Goal: Check status: Check status

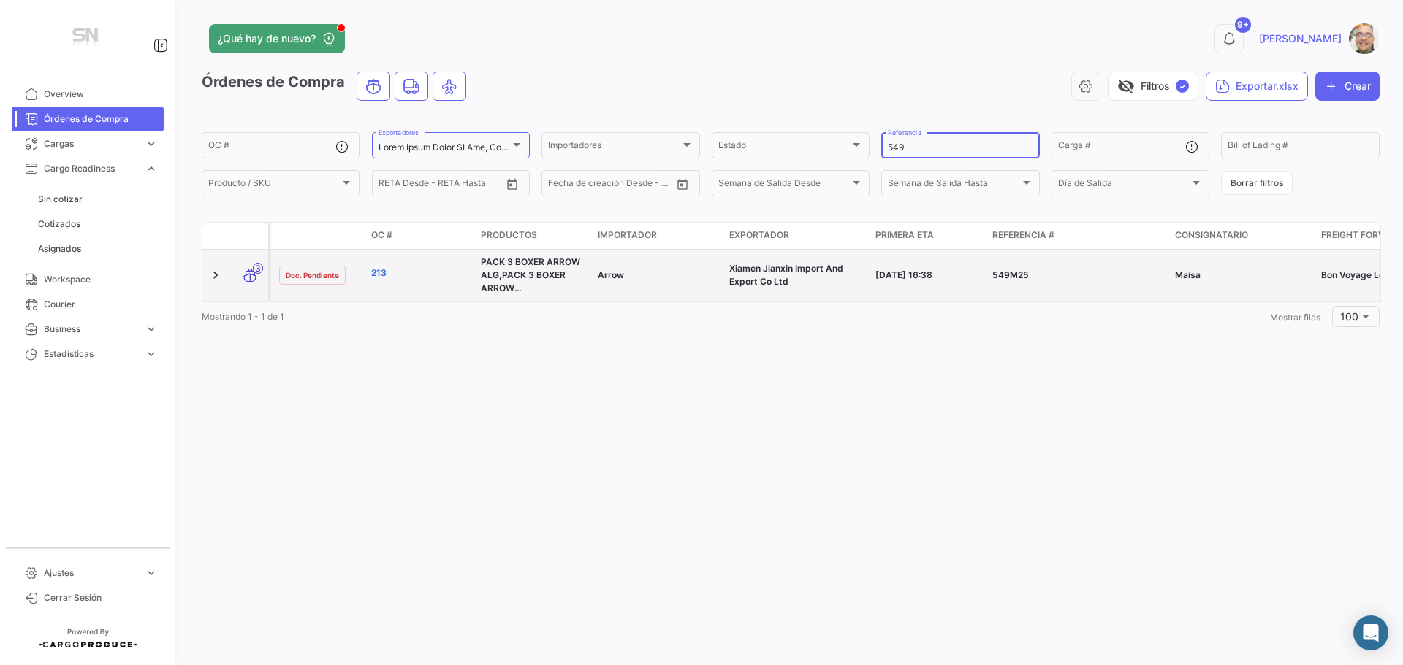
type input "549"
click at [382, 278] on link "213" at bounding box center [420, 273] width 98 height 13
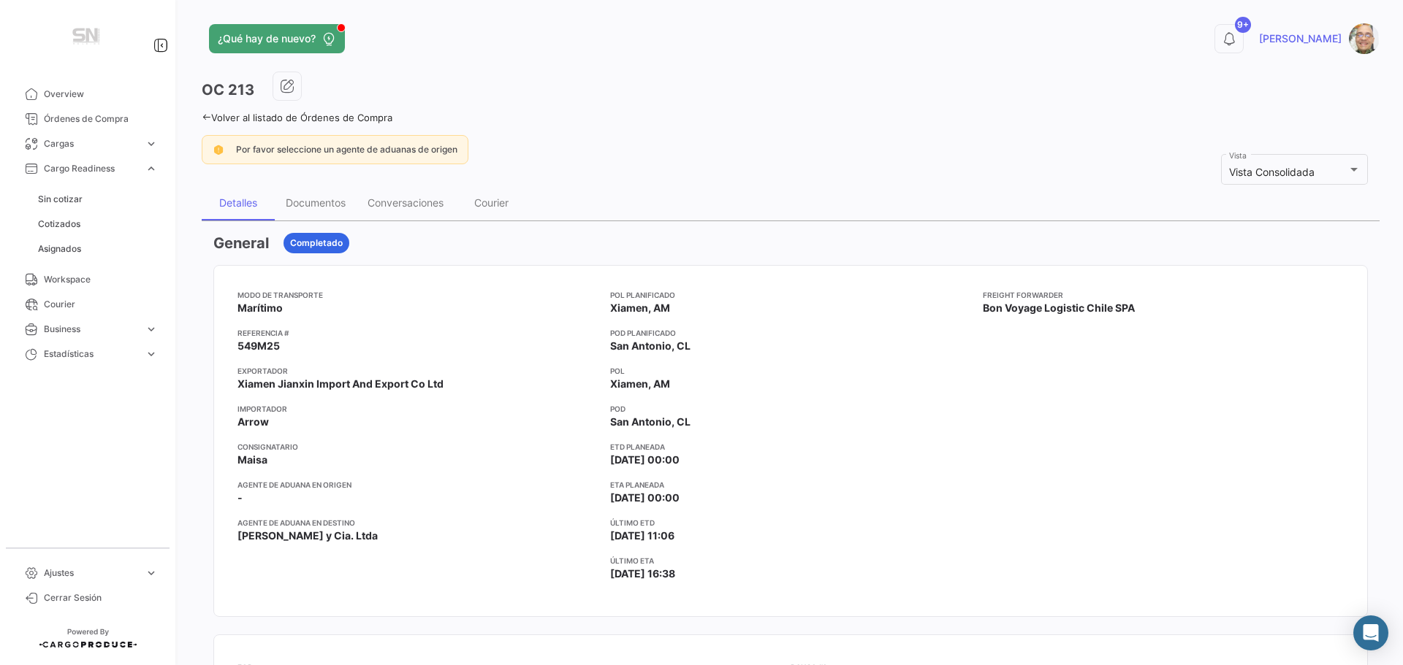
click at [207, 119] on icon at bounding box center [206, 116] width 9 height 9
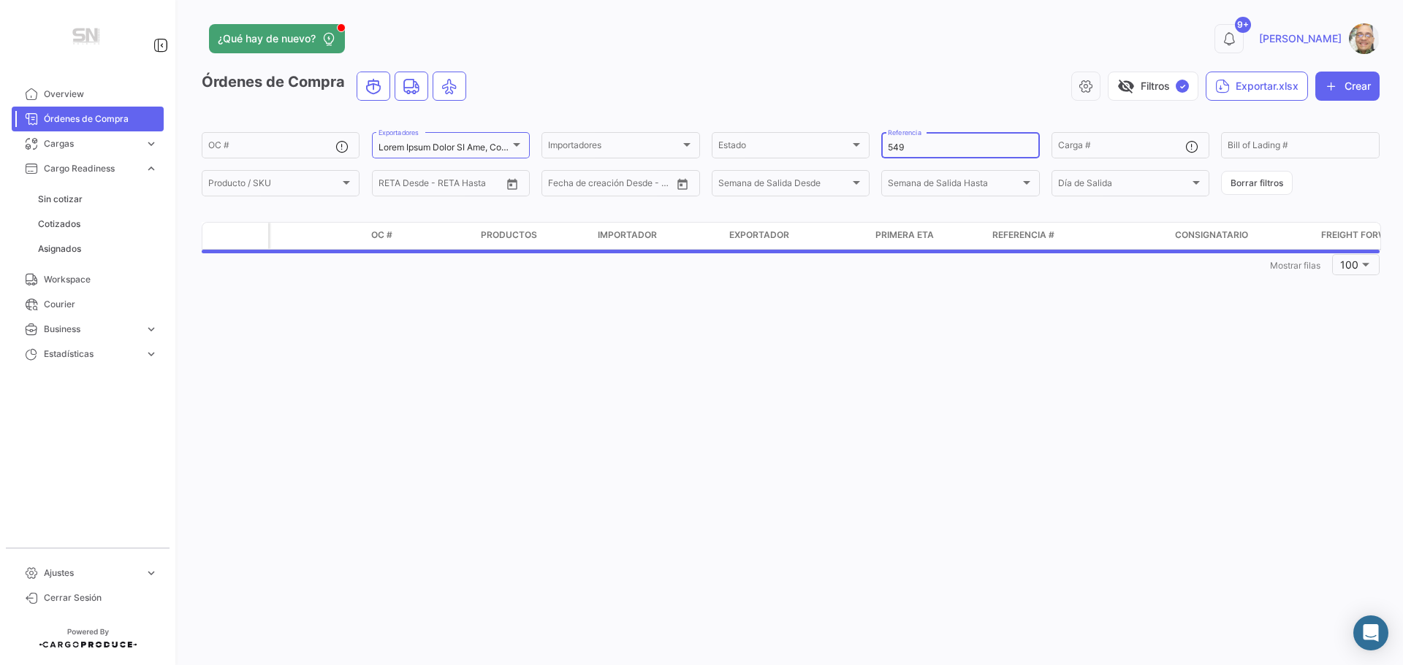
click at [932, 148] on input "549" at bounding box center [960, 147] width 145 height 10
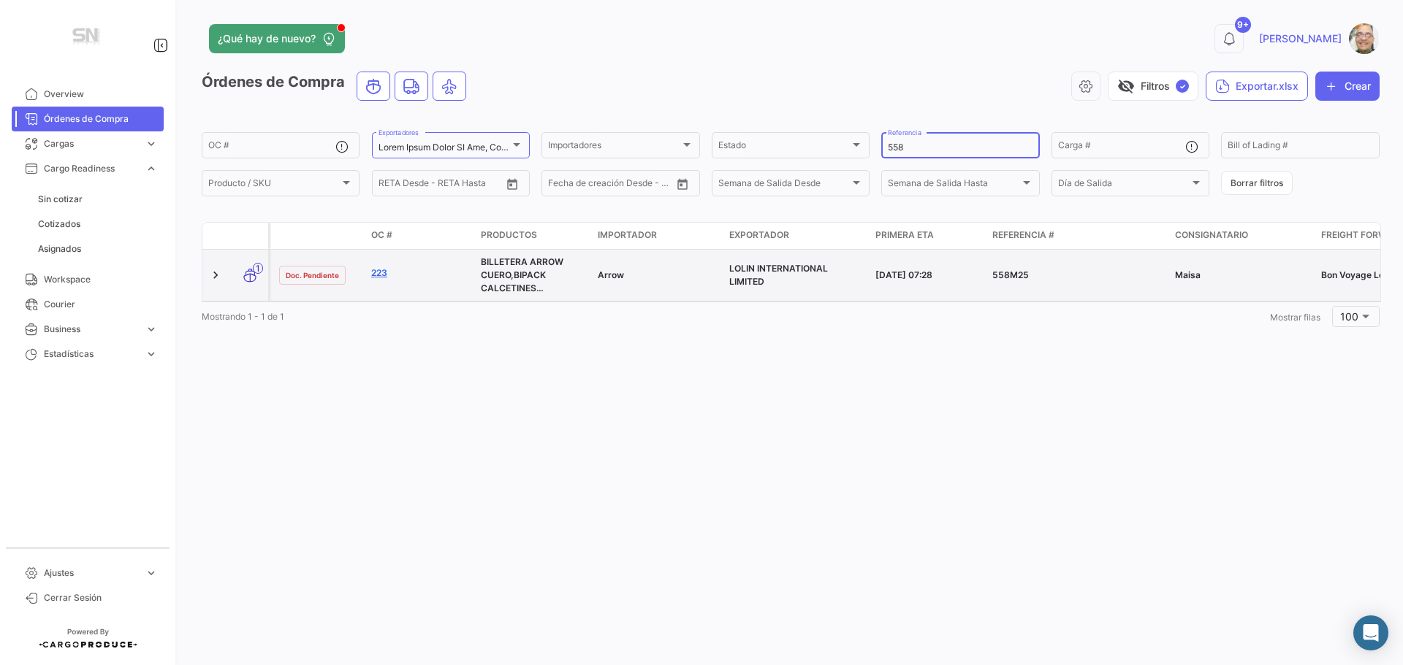
type input "558"
click at [373, 275] on link "223" at bounding box center [420, 273] width 98 height 13
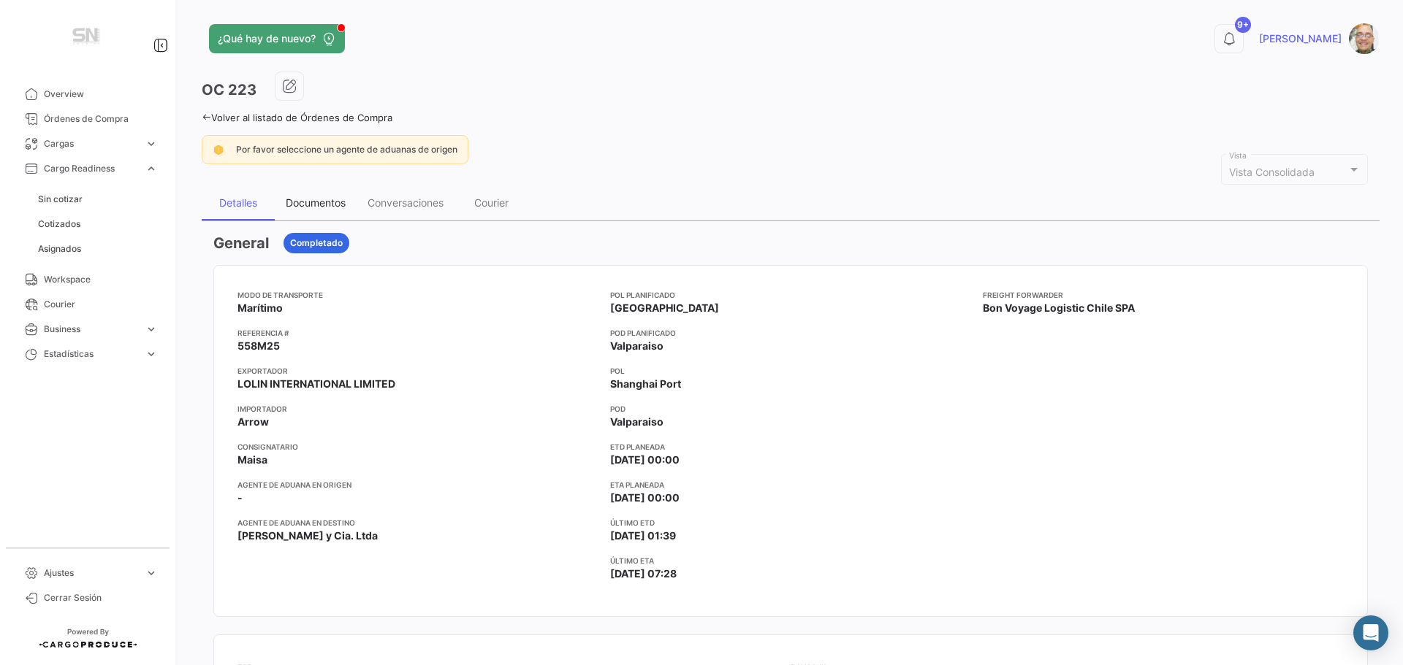
click at [329, 203] on div "Documentos" at bounding box center [316, 203] width 60 height 12
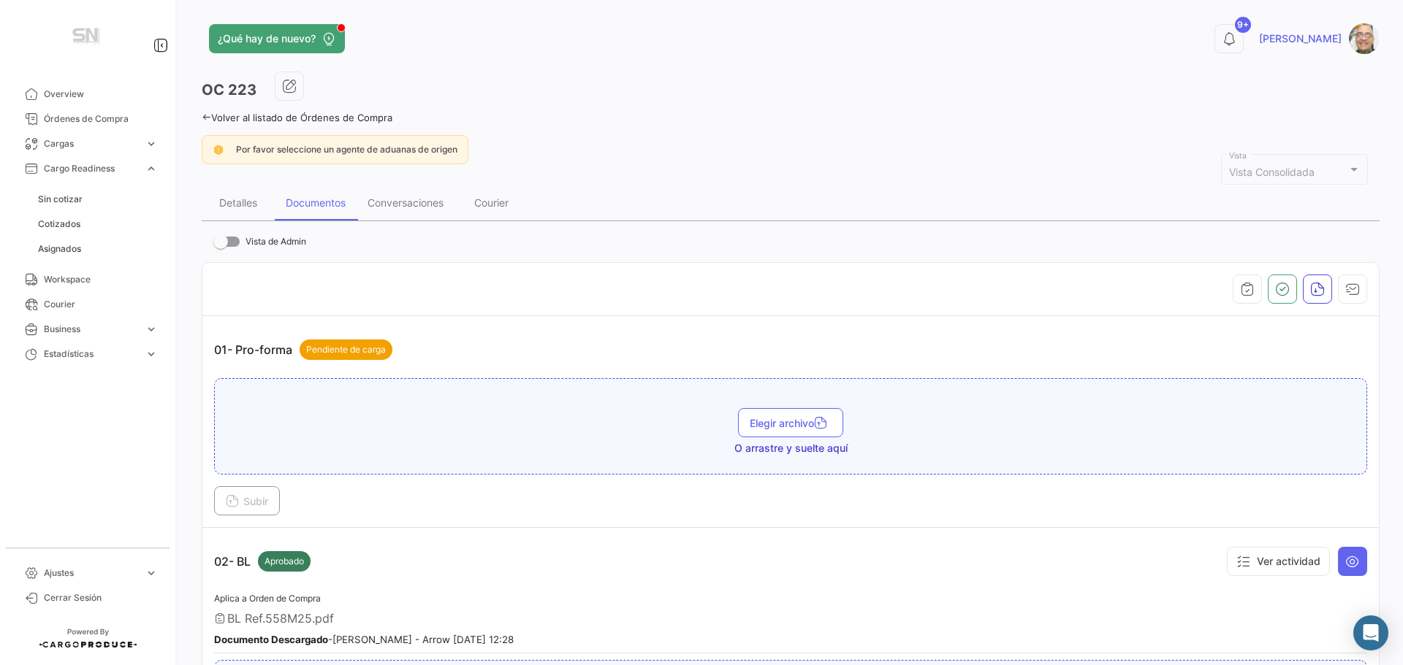
click at [205, 112] on icon at bounding box center [206, 116] width 9 height 9
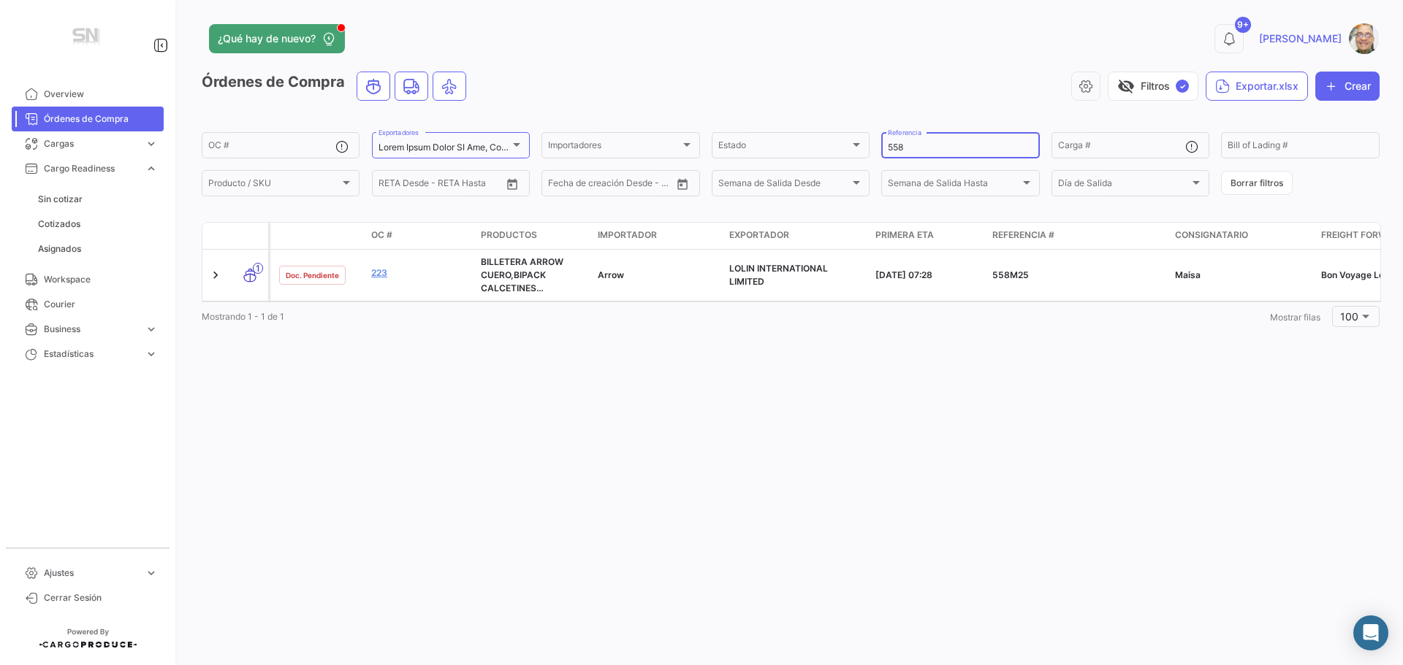
click at [908, 145] on input "558" at bounding box center [960, 147] width 145 height 10
type input "5"
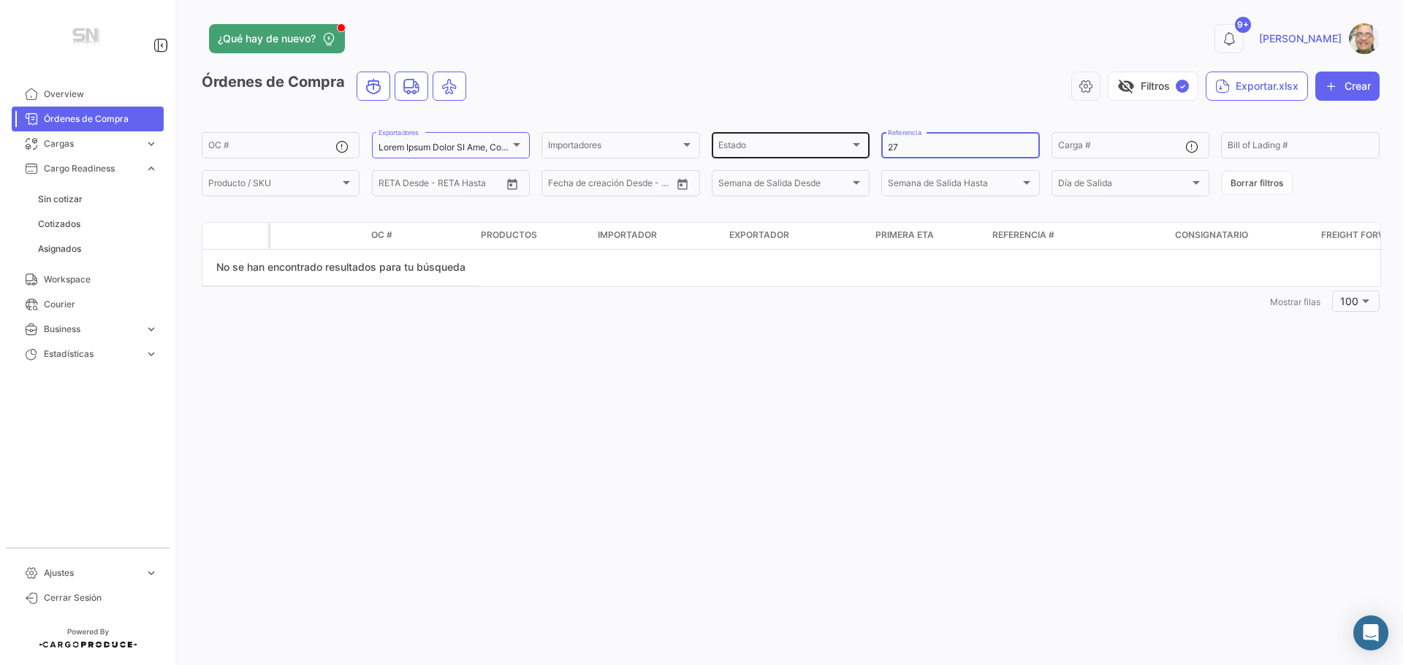
type input "2"
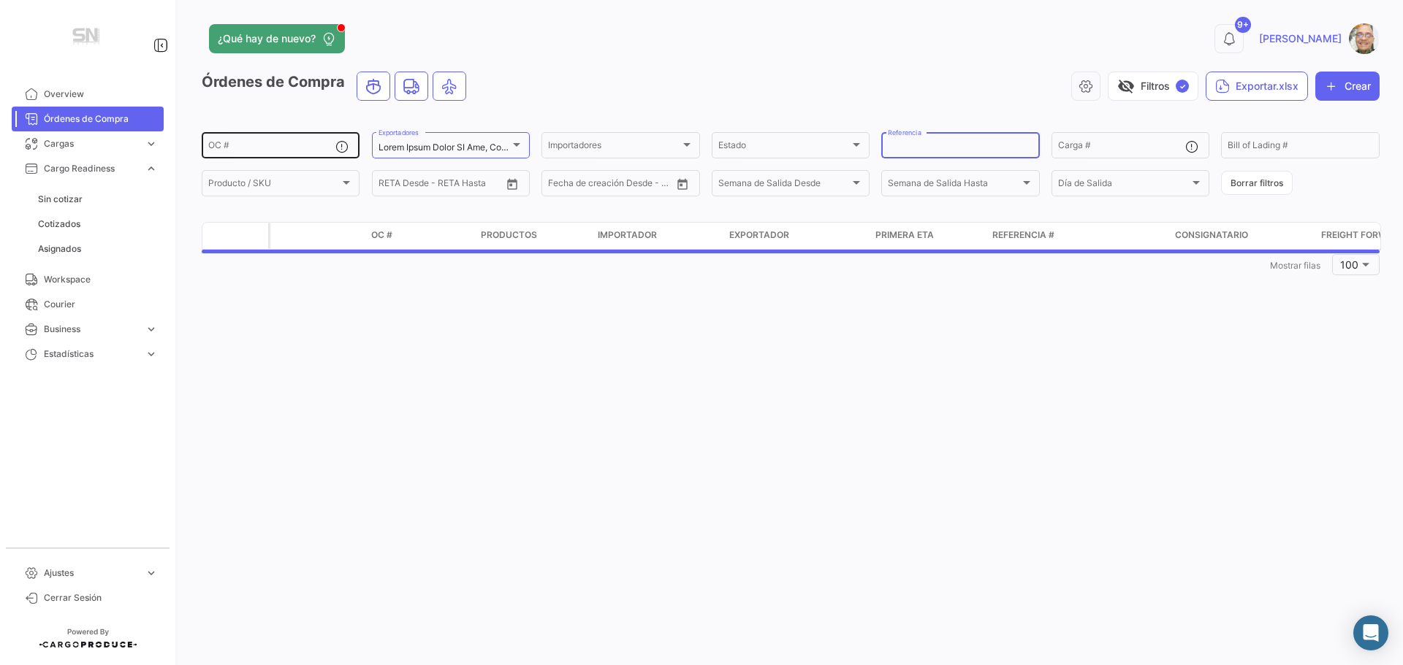
click at [294, 142] on div "OC #" at bounding box center [271, 144] width 127 height 28
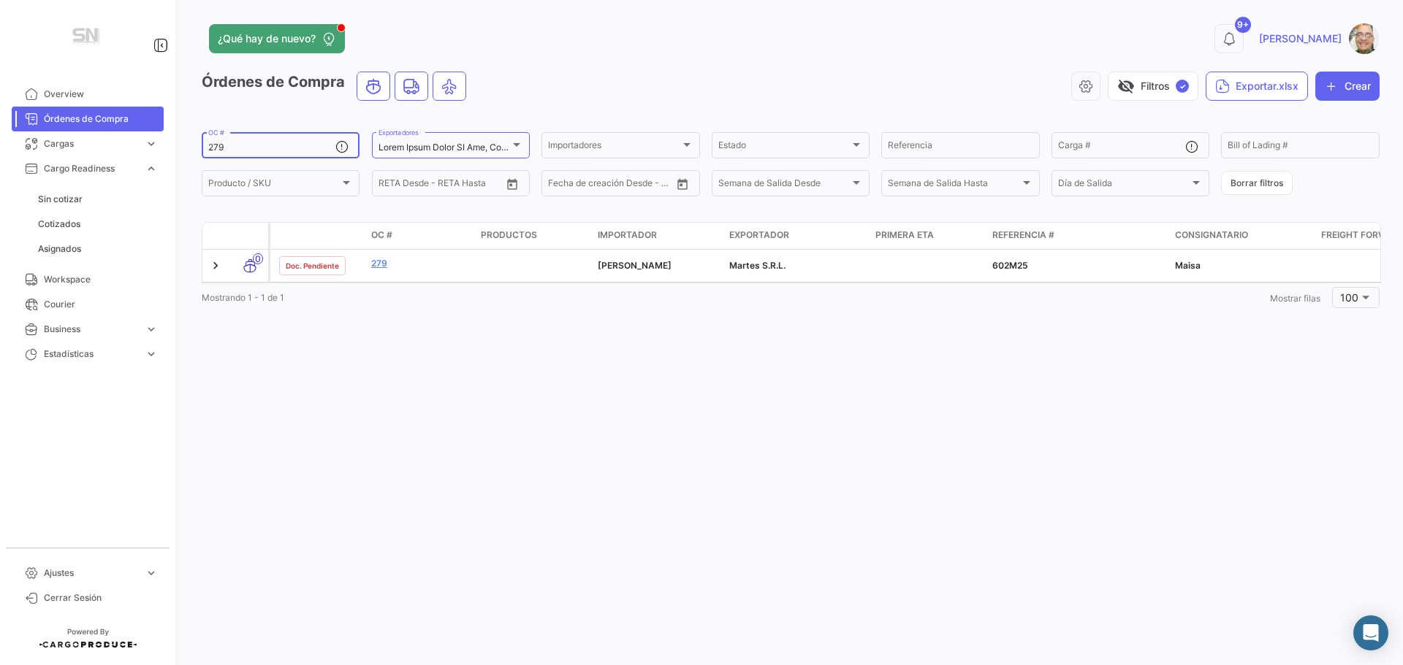
type input "279"
